Goal: Use online tool/utility: Use online tool/utility

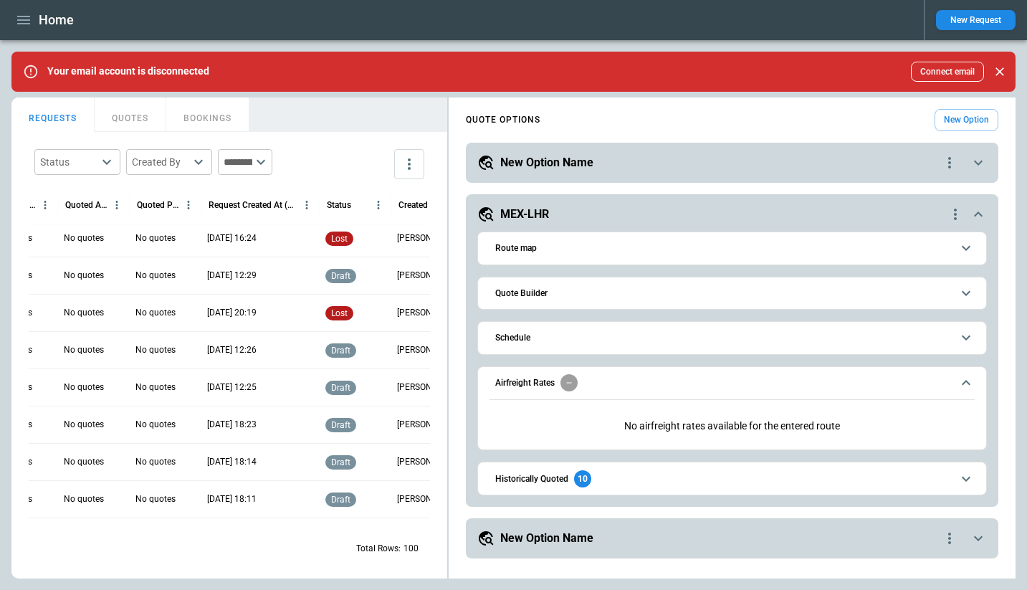
scroll to position [383, 464]
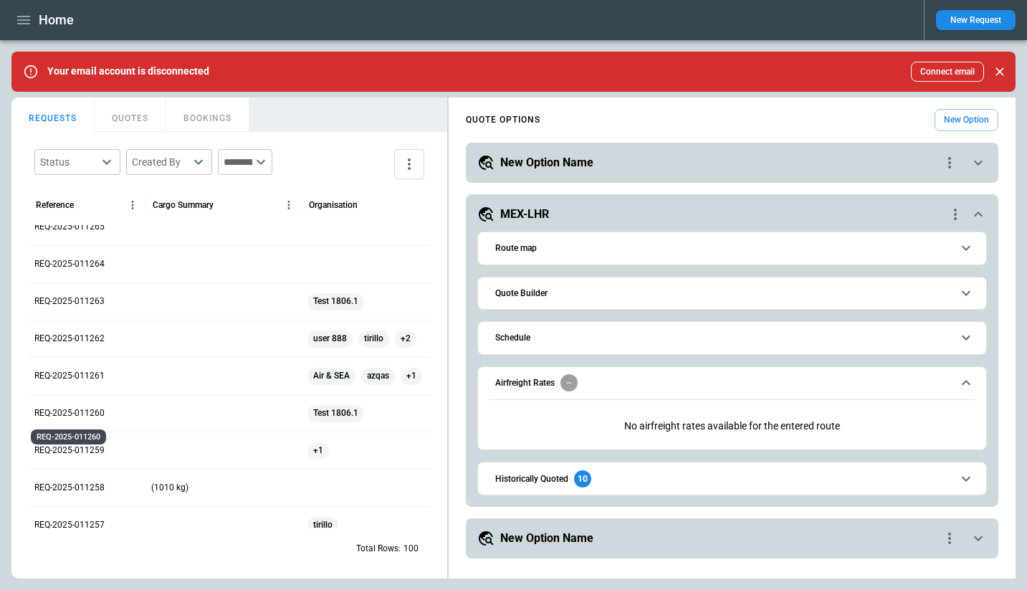
click at [60, 411] on p "REQ-2025-011260" at bounding box center [69, 413] width 70 height 12
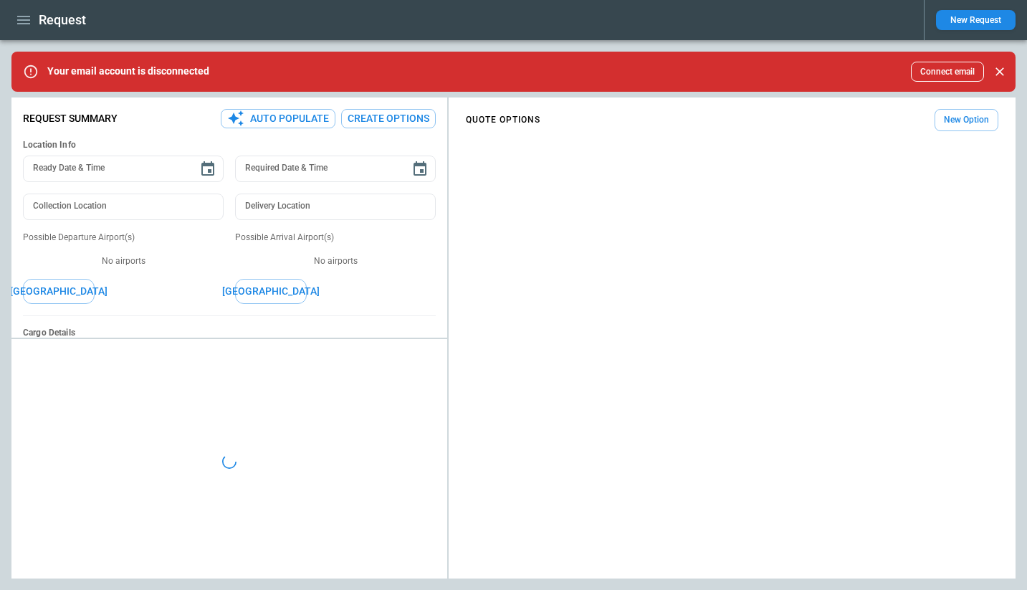
type textarea "*"
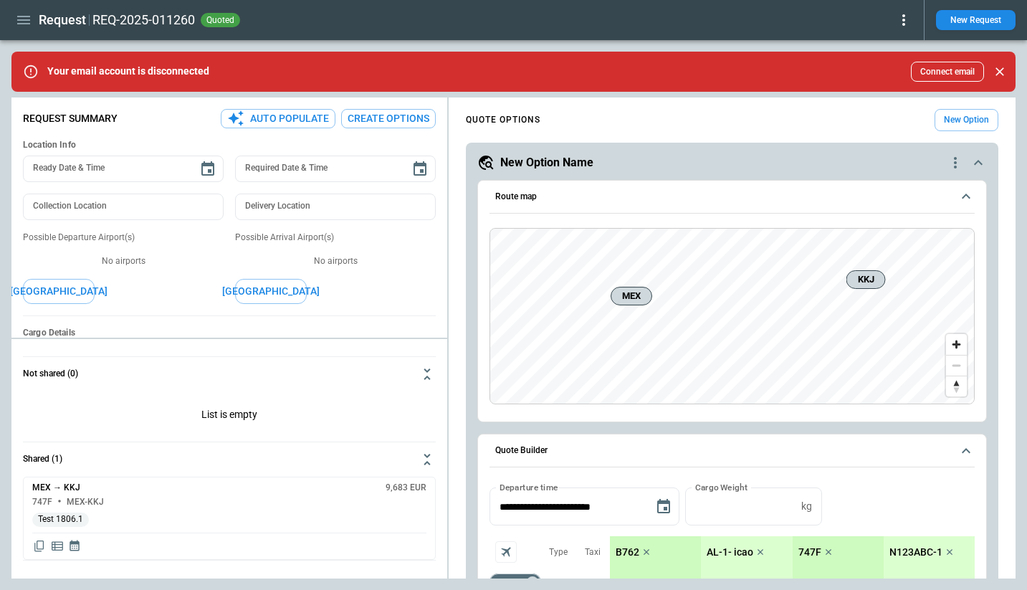
click at [901, 24] on icon at bounding box center [903, 19] width 17 height 17
click at [888, 62] on button "Lost" at bounding box center [886, 65] width 47 height 21
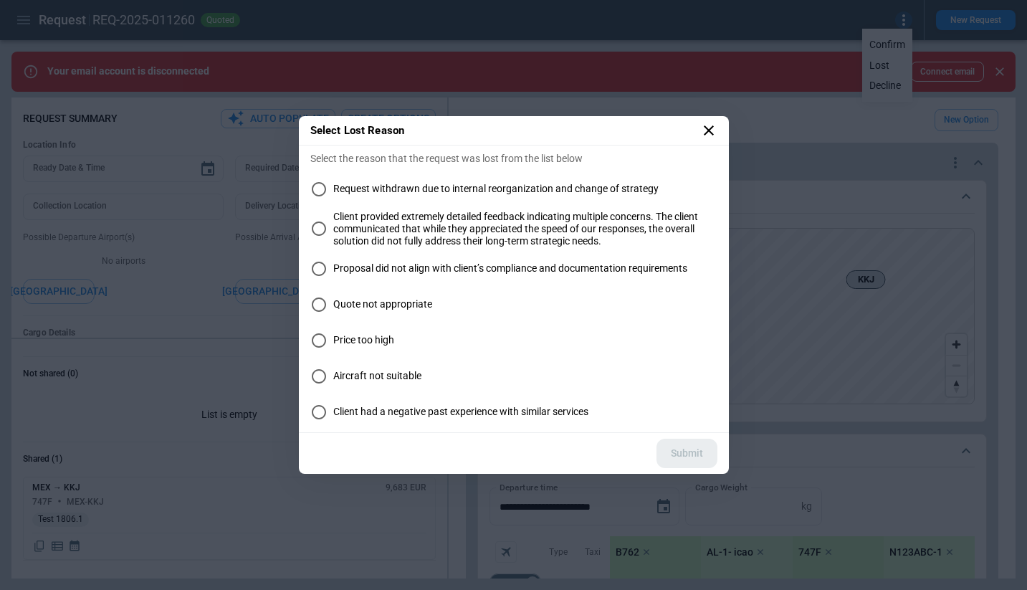
click at [877, 20] on div "Select Lost Reason Select the reason that the request was lost from the list be…" at bounding box center [513, 295] width 1027 height 590
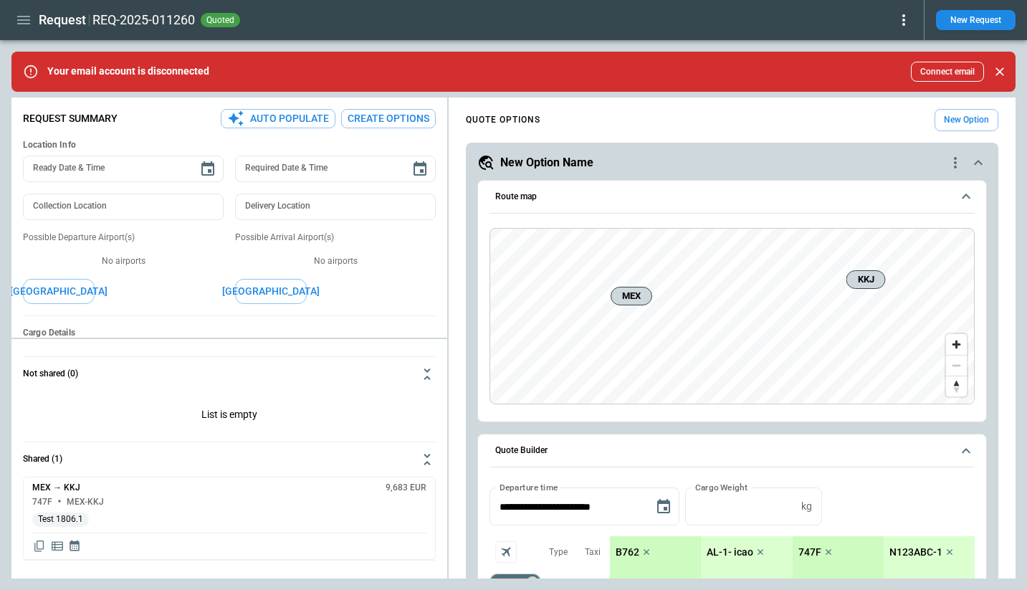
click at [901, 20] on icon at bounding box center [903, 19] width 17 height 17
click at [885, 87] on button "Decline" at bounding box center [886, 85] width 47 height 21
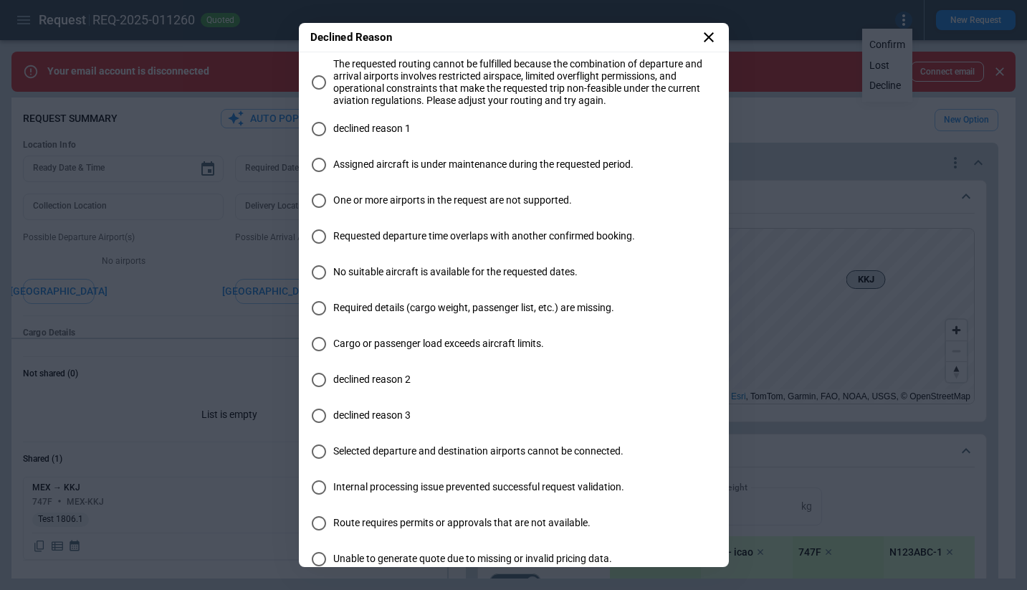
click at [769, 32] on div "Declined Reason The requested routing cannot be fulfilled because the combinati…" at bounding box center [513, 295] width 1027 height 590
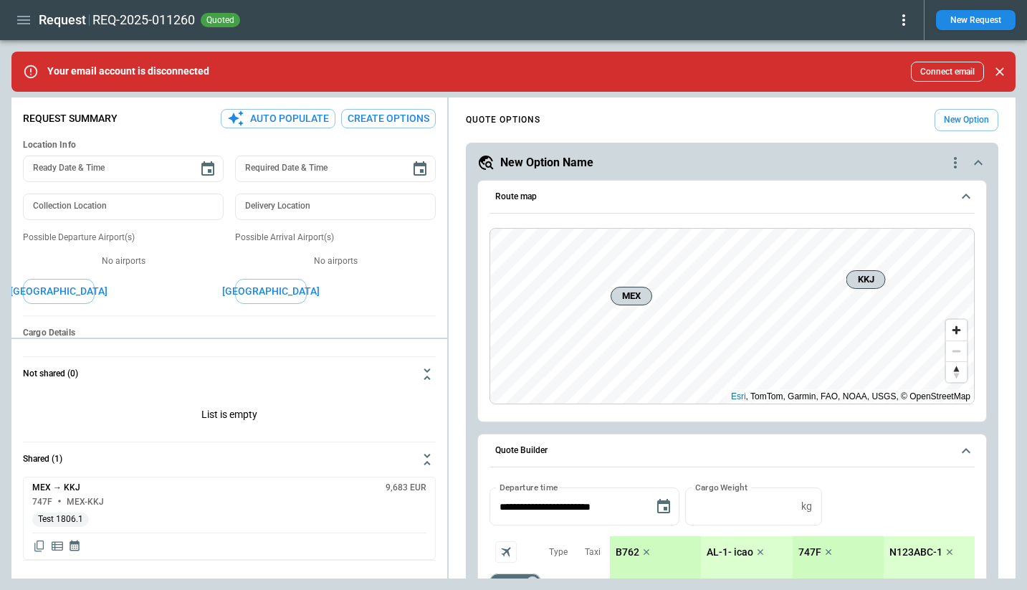
click at [897, 25] on icon at bounding box center [903, 19] width 17 height 17
click at [878, 85] on button "Decline" at bounding box center [886, 85] width 47 height 21
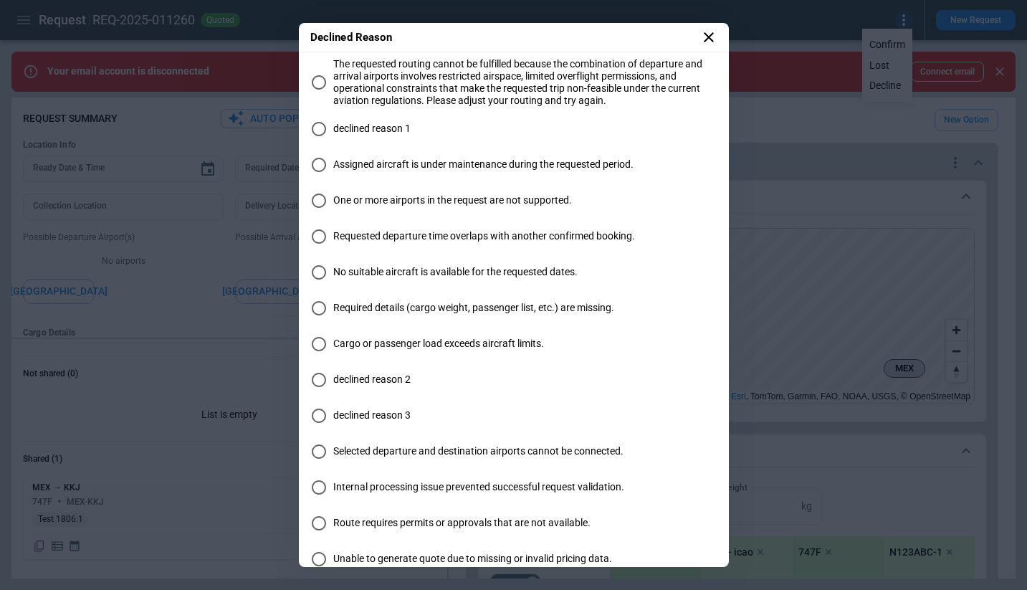
click at [778, 40] on div "Declined Reason The requested routing cannot be fulfilled because the combinati…" at bounding box center [513, 295] width 1027 height 590
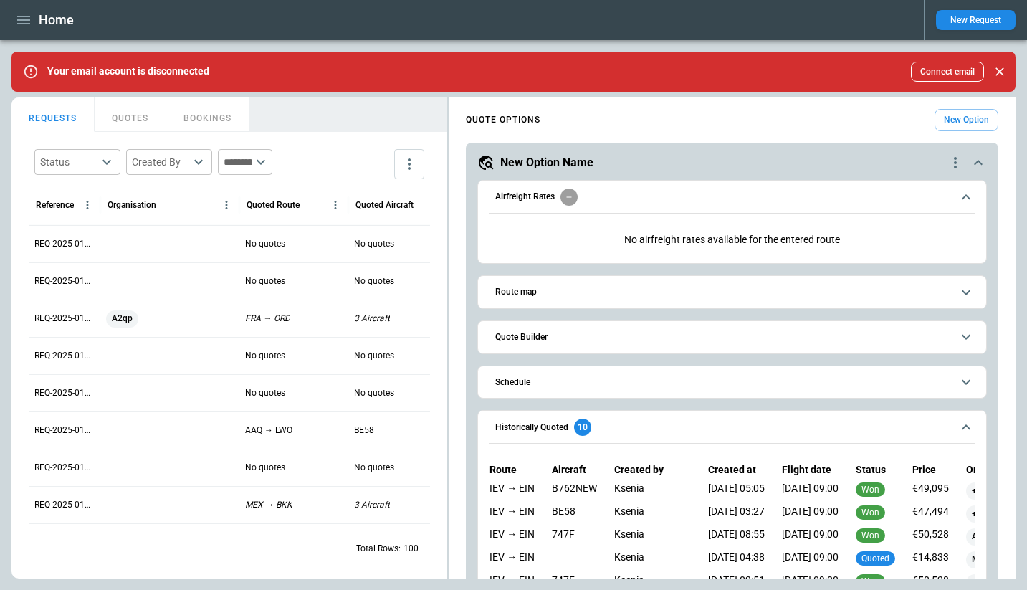
click at [542, 348] on button "Quote Builder" at bounding box center [731, 337] width 485 height 32
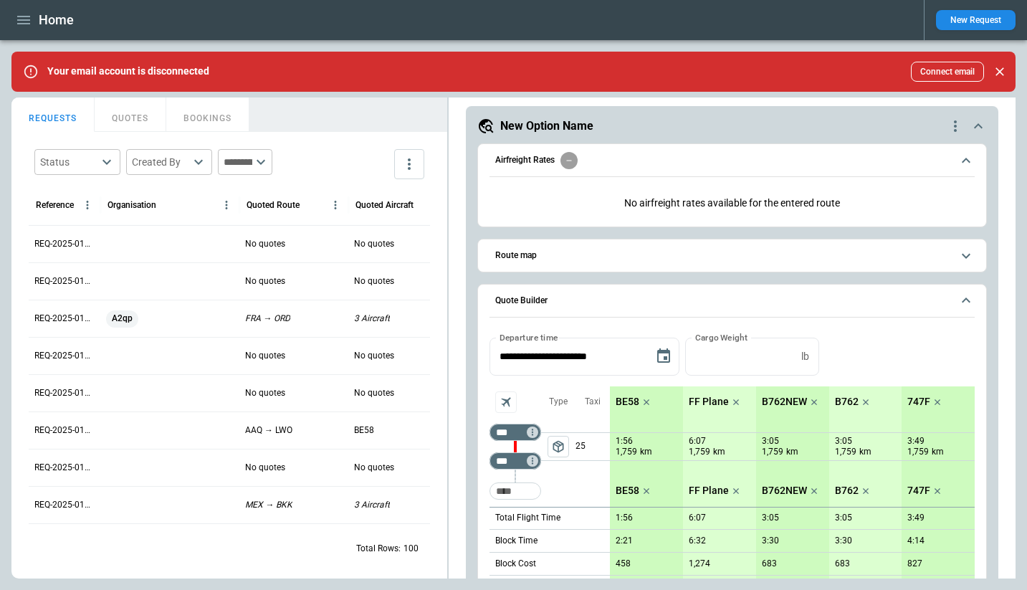
scroll to position [61, 0]
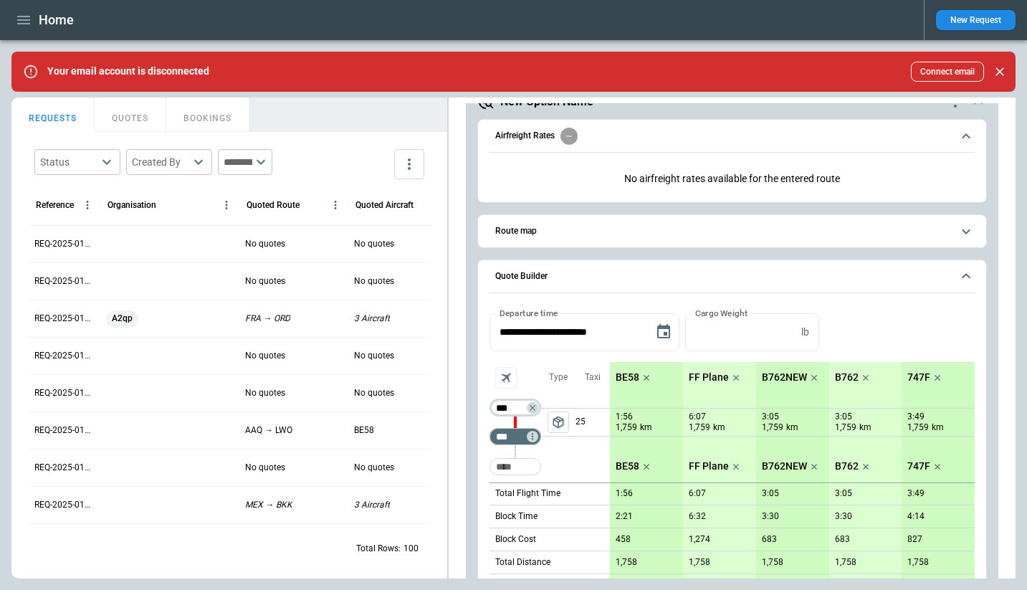
click at [512, 411] on input "***" at bounding box center [512, 408] width 40 height 14
click at [509, 414] on input "***" at bounding box center [512, 408] width 40 height 14
paste input "Not found"
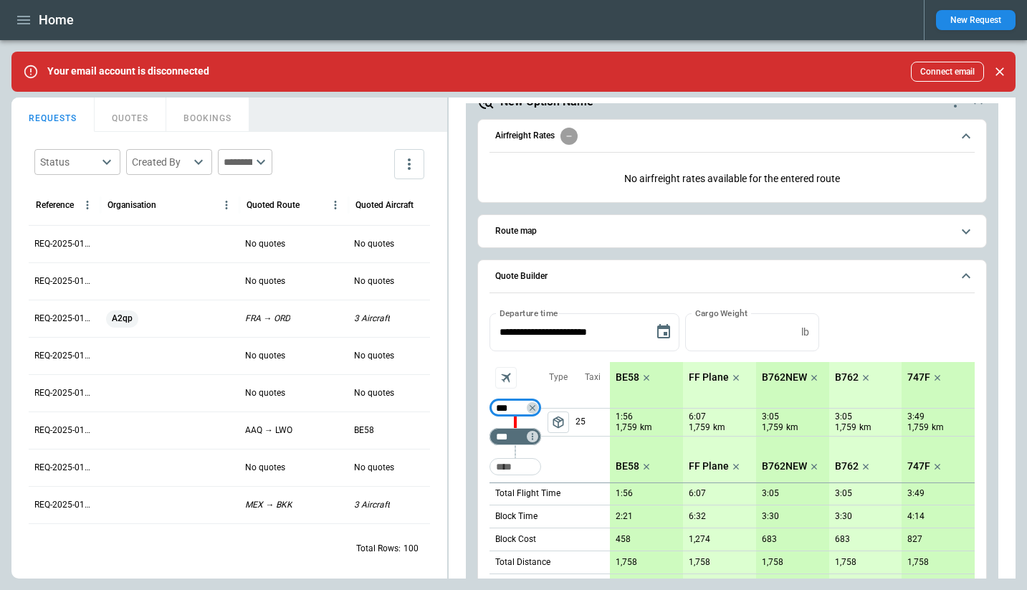
type input "***"
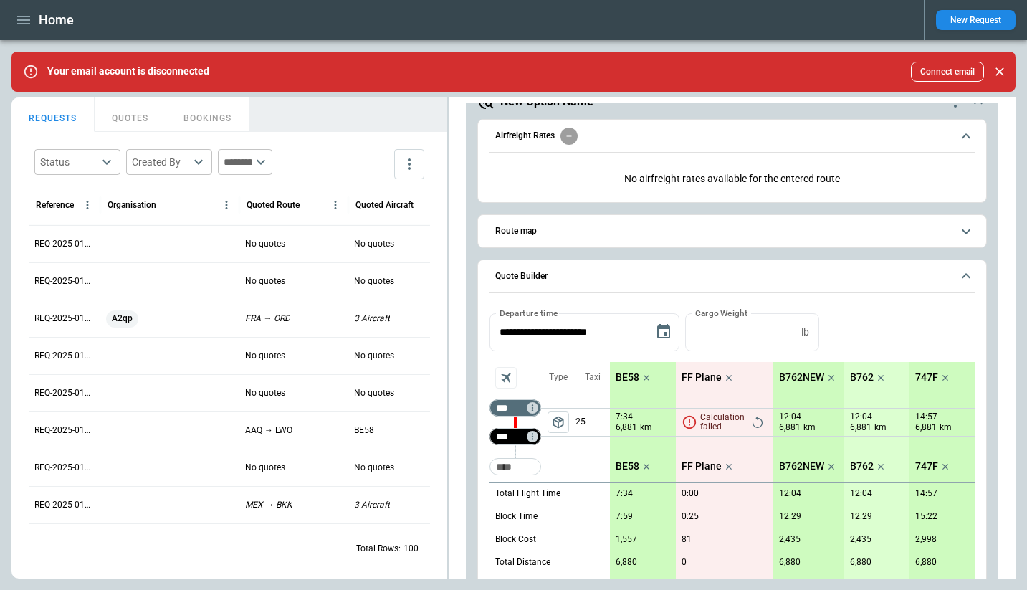
click at [508, 438] on input "***" at bounding box center [512, 436] width 40 height 14
paste input "Not found"
type input "***"
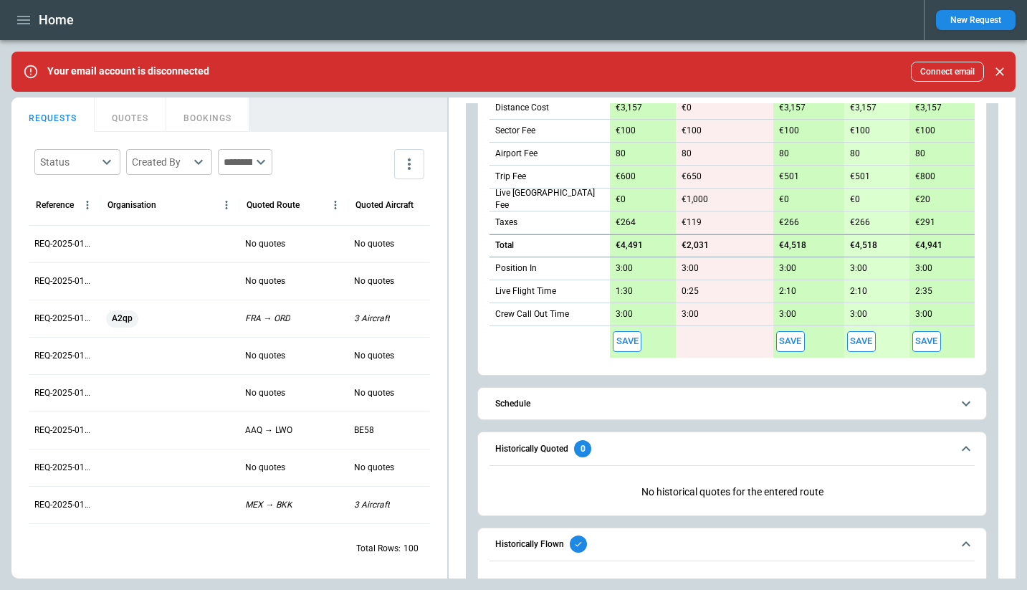
scroll to position [541, 0]
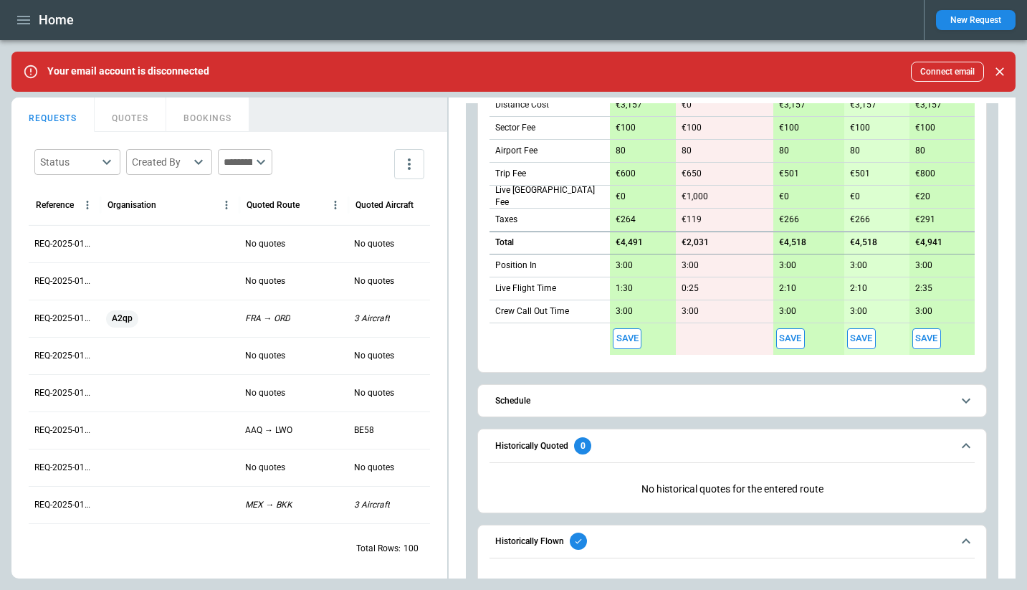
click at [787, 430] on button "Historically Quoted 0" at bounding box center [731, 445] width 485 height 33
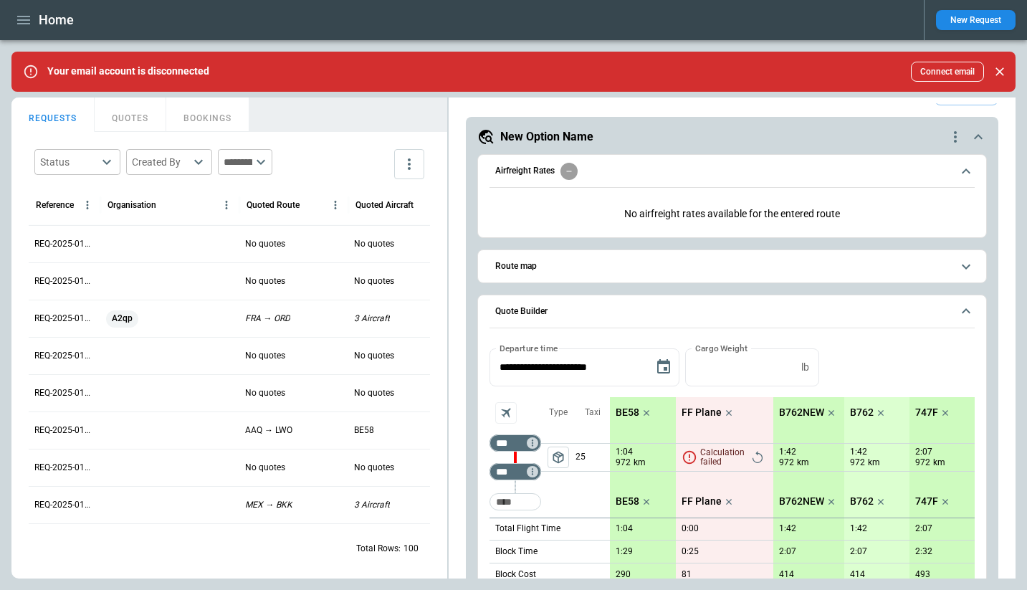
scroll to position [0, 0]
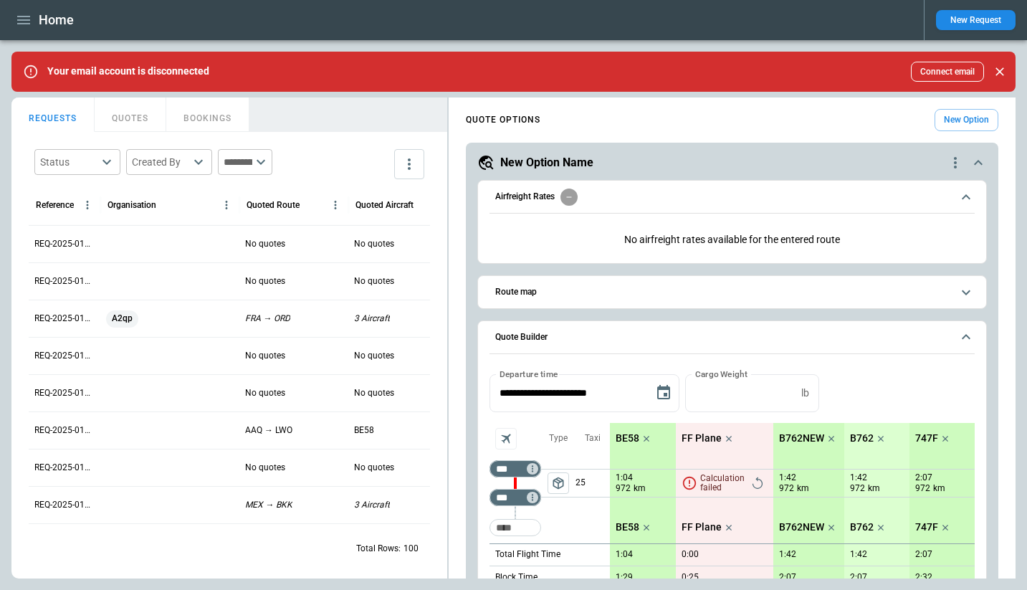
click at [764, 205] on button "Airfreight Rates" at bounding box center [731, 197] width 485 height 33
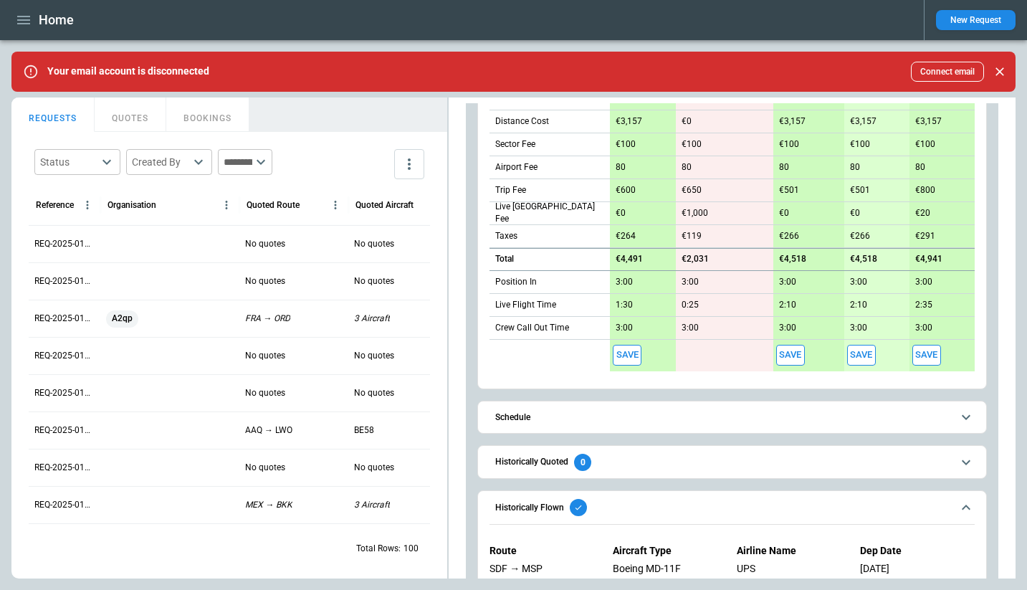
scroll to position [506, 0]
